Goal: Information Seeking & Learning: Find specific fact

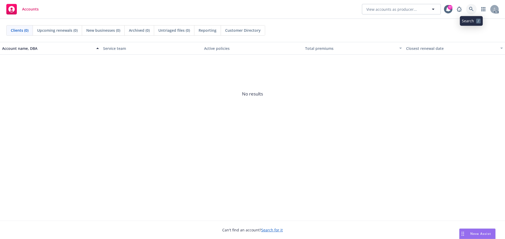
click at [467, 7] on link at bounding box center [471, 9] width 11 height 11
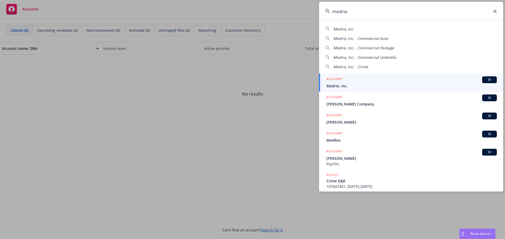
type input "medrio"
click at [368, 83] on div "ACCOUNT BI" at bounding box center [411, 80] width 170 height 7
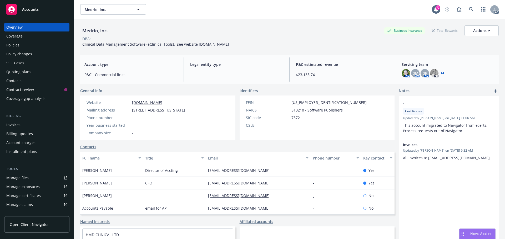
click at [29, 45] on div "Policies" at bounding box center [36, 45] width 61 height 8
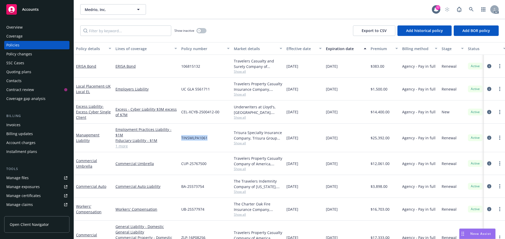
drag, startPoint x: 209, startPoint y: 140, endPoint x: 181, endPoint y: 139, distance: 27.6
click at [181, 139] on div "TINSMLPA1061" at bounding box center [205, 138] width 53 height 29
copy span "TINSMLPA1061"
click at [238, 143] on span "Show all" at bounding box center [258, 143] width 48 height 4
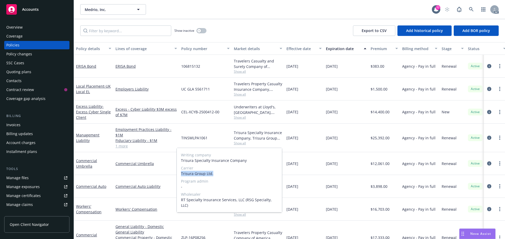
drag, startPoint x: 215, startPoint y: 174, endPoint x: 181, endPoint y: 175, distance: 34.2
click at [181, 175] on div "Writing company Trisura Specialty Insurance Company Carrier Trisura Group Ltd. …" at bounding box center [229, 180] width 105 height 64
copy span "Trisura Group Ltd."
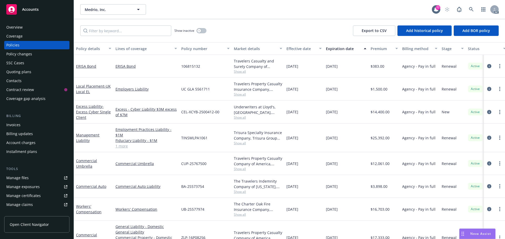
click at [39, 27] on div "Overview" at bounding box center [36, 27] width 61 height 8
